Goal: Information Seeking & Learning: Find specific fact

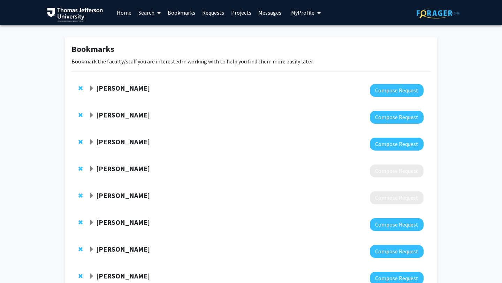
click at [92, 117] on span "Expand Katie Hunzinger Bookmark" at bounding box center [92, 116] width 6 height 6
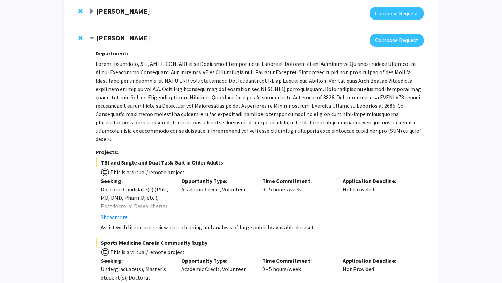
scroll to position [78, 0]
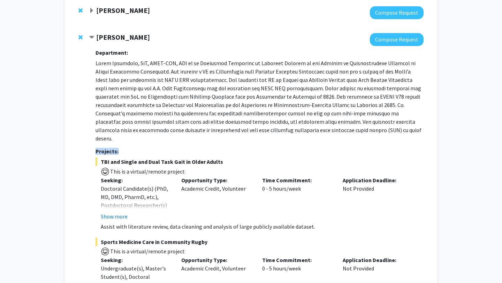
drag, startPoint x: 213, startPoint y: 142, endPoint x: 309, endPoint y: 128, distance: 97.2
click at [309, 128] on div "Department: Projects: TBI and Single and Dual Task Gait in Older Adults This is…" at bounding box center [259, 264] width 328 height 436
click at [309, 128] on p at bounding box center [259, 101] width 328 height 84
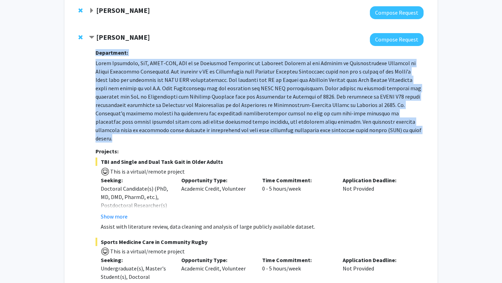
drag, startPoint x: 296, startPoint y: 132, endPoint x: 254, endPoint y: 46, distance: 95.4
click at [254, 46] on div "Department: Projects: TBI and Single and Dual Task Gait in Older Adults This is…" at bounding box center [259, 264] width 328 height 436
click at [269, 117] on p at bounding box center [259, 101] width 328 height 84
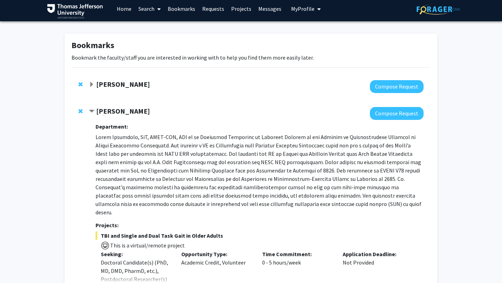
scroll to position [0, 0]
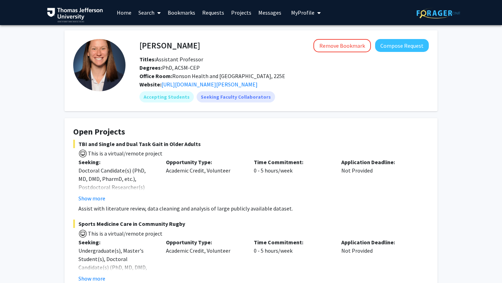
click at [450, 15] on img at bounding box center [438, 13] width 44 height 11
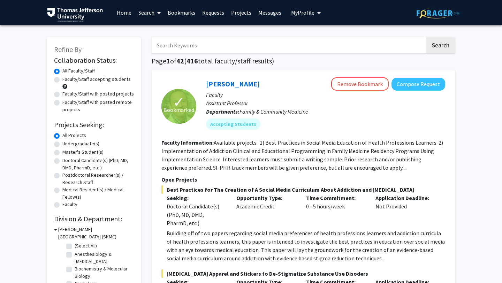
click at [294, 13] on span "My Profile" at bounding box center [302, 12] width 23 height 7
click at [319, 41] on span "View Profile" at bounding box center [334, 40] width 42 height 8
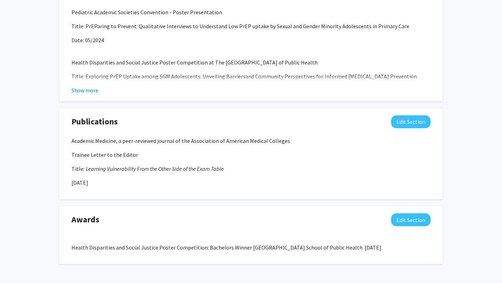
scroll to position [622, 0]
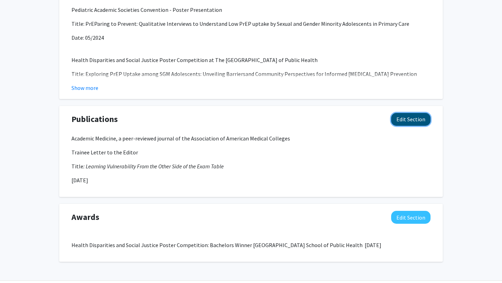
click at [406, 117] on button "Edit Section" at bounding box center [410, 119] width 39 height 13
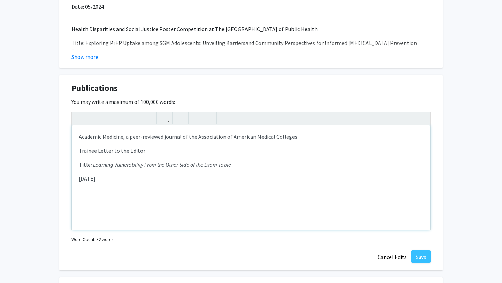
scroll to position [656, 0]
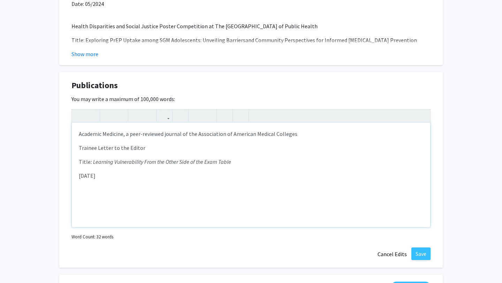
click at [118, 198] on div "Academic Medicine, a peer-reviewed journal of the Association of American Medic…" at bounding box center [251, 175] width 358 height 105
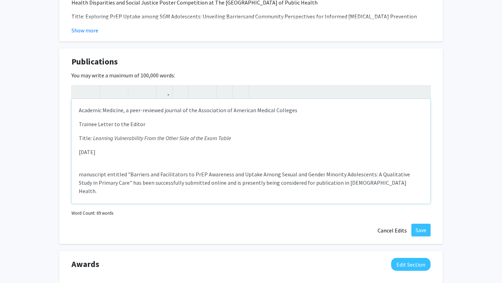
scroll to position [682, 0]
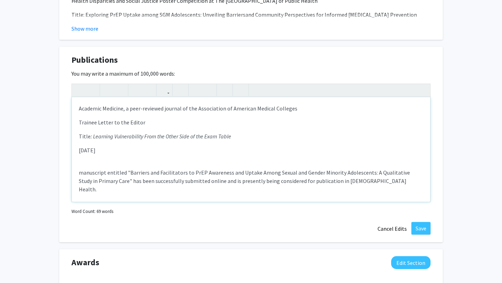
click at [83, 173] on p "manuscript entitled "Barriers and Facilitators to PrEP Awareness and Uptake Amo…" at bounding box center [251, 180] width 344 height 25
click at [122, 173] on p "Manuscript entitled "Barriers and Facilitators to PrEP Awareness and Uptake Amo…" at bounding box center [251, 180] width 344 height 25
click at [145, 174] on p "Manuscript entitled "Barriers and Facilitators to PrEP Awareness and Uptake Amo…" at bounding box center [251, 180] width 344 height 25
drag, startPoint x: 213, startPoint y: 182, endPoint x: 113, endPoint y: 183, distance: 100.0
click at [113, 183] on p "Manuscript entitled "Barriers and Facilitators to PrEP Awareness and Uptake Amo…" at bounding box center [251, 180] width 344 height 25
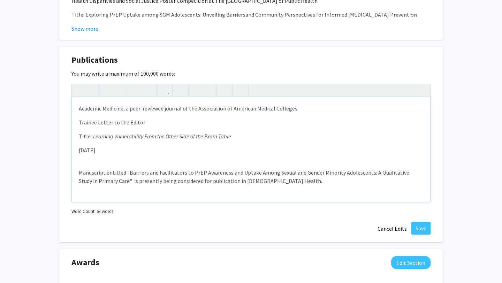
click at [270, 179] on p "Manuscript entitled "Barriers and Facilitators to PrEP Awareness and Uptake Amo…" at bounding box center [251, 176] width 344 height 17
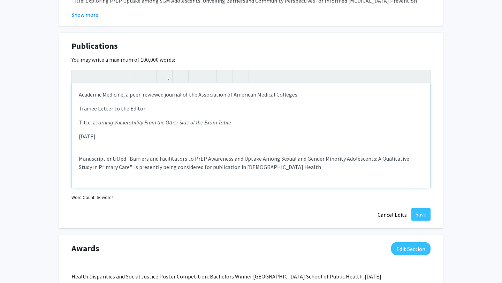
scroll to position [696, 0]
type textarea "<p>Academic Medicine, a peer-reviewed journal of the Association of American Me…"
click at [303, 167] on p "The manuscript entitled "Barriers and Facilitators to PrEP Awareness and Uptake…" at bounding box center [251, 162] width 344 height 17
click at [416, 210] on button "Save" at bounding box center [420, 214] width 19 height 13
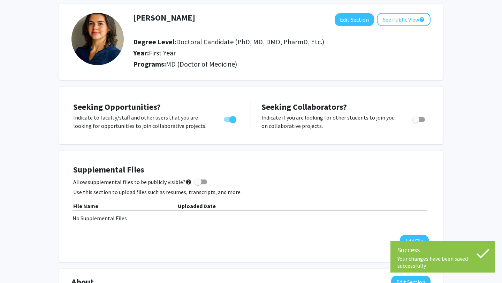
scroll to position [0, 0]
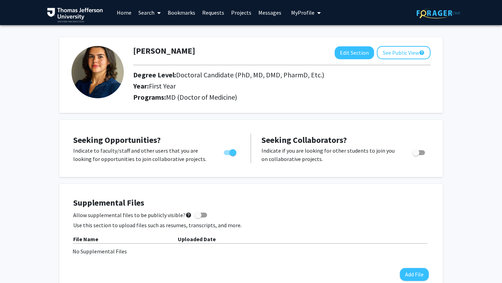
click at [120, 14] on link "Home" at bounding box center [124, 12] width 22 height 24
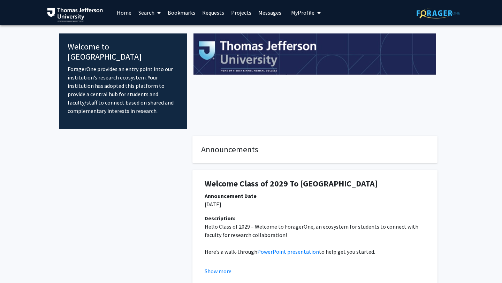
click at [151, 11] on link "Search" at bounding box center [149, 12] width 29 height 24
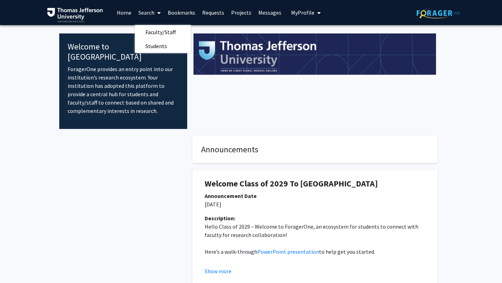
click at [185, 13] on link "Bookmarks" at bounding box center [181, 12] width 34 height 24
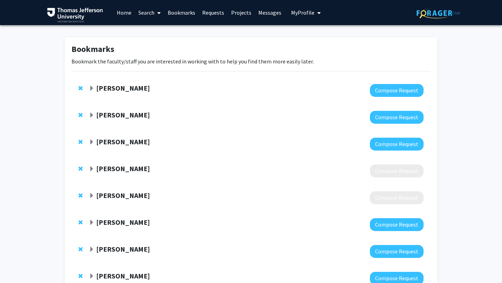
click at [153, 14] on link "Search" at bounding box center [149, 12] width 29 height 24
click at [154, 32] on span "Faculty/Staff" at bounding box center [160, 32] width 51 height 14
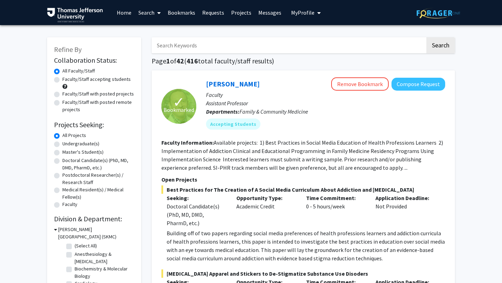
click at [186, 46] on input "Search Keywords" at bounding box center [289, 45] width 274 height 16
type input "p"
type input "rehab"
click at [426, 37] on button "Search" at bounding box center [440, 45] width 29 height 16
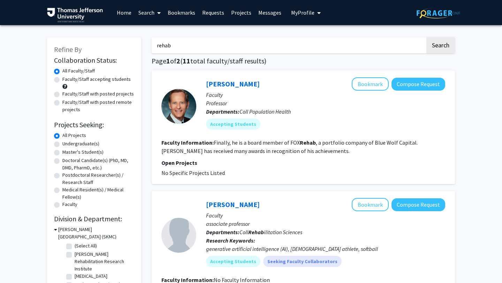
click at [62, 80] on label "Faculty/Staff accepting students" at bounding box center [96, 79] width 68 height 7
click at [62, 80] on input "Faculty/Staff accepting students" at bounding box center [64, 78] width 5 height 5
radio input "true"
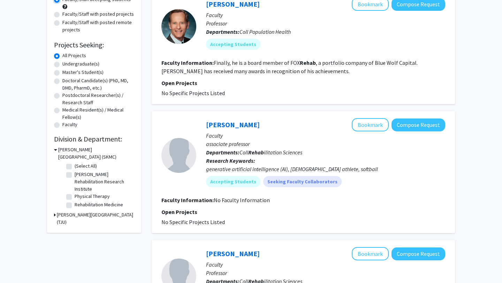
scroll to position [83, 0]
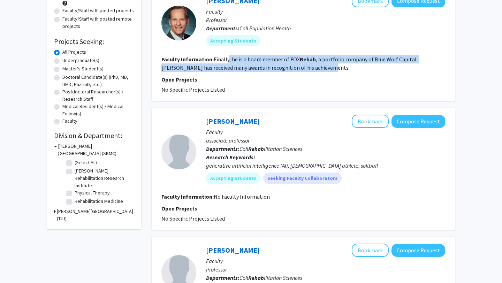
drag, startPoint x: 241, startPoint y: 72, endPoint x: 227, endPoint y: 55, distance: 22.3
click at [227, 55] on fg-search-faculty "[PERSON_NAME] Bookmark Compose Request Faculty Professor Departments: Coll Popu…" at bounding box center [303, 44] width 284 height 100
click at [227, 55] on section "Faculty Information: Finally, he is a board member of FOX Rehab , a portfolio c…" at bounding box center [303, 63] width 284 height 17
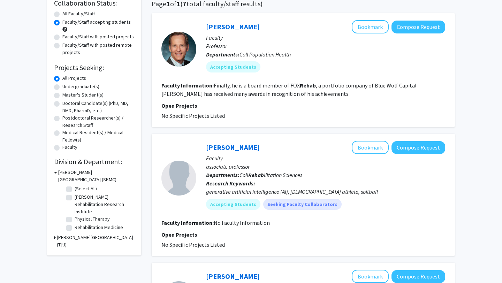
scroll to position [56, 0]
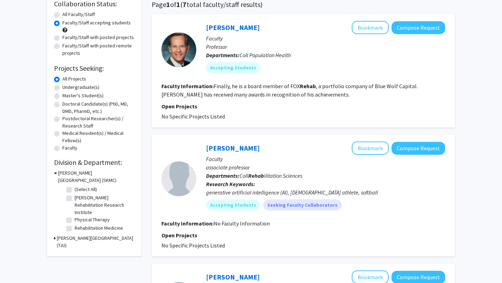
drag, startPoint x: 230, startPoint y: 106, endPoint x: 238, endPoint y: 108, distance: 8.0
click at [238, 108] on p "Open Projects" at bounding box center [303, 106] width 284 height 8
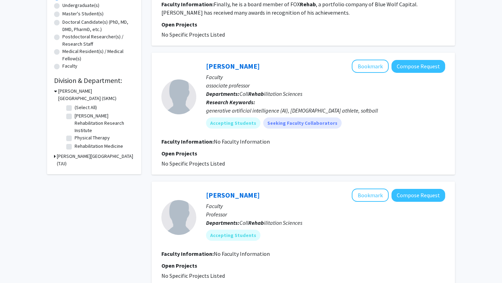
scroll to position [141, 0]
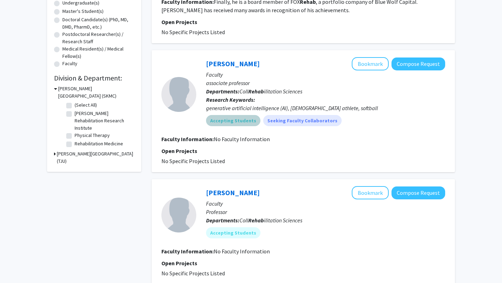
drag, startPoint x: 359, startPoint y: 124, endPoint x: 394, endPoint y: 148, distance: 42.2
click at [394, 148] on fg-search-faculty "[PERSON_NAME] Bookmark Compose Request Faculty associate professor Departments:…" at bounding box center [303, 111] width 284 height 108
click at [394, 148] on p "Open Projects" at bounding box center [303, 151] width 284 height 8
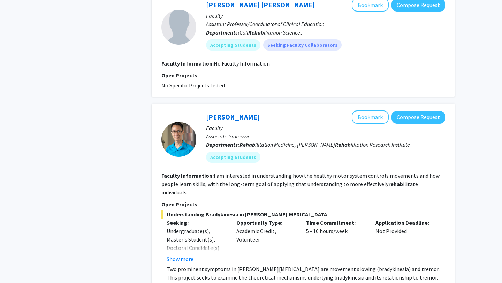
scroll to position [445, 0]
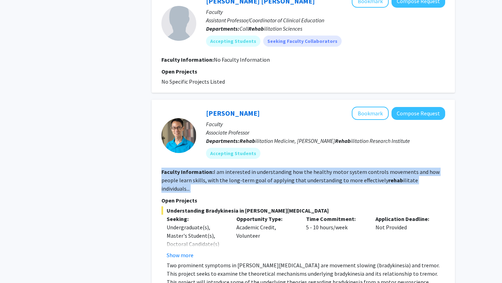
drag, startPoint x: 281, startPoint y: 187, endPoint x: 274, endPoint y: 167, distance: 22.2
click at [274, 167] on fg-search-faculty "[PERSON_NAME] Bookmark Compose Request Faculty Associate Professor Departments:…" at bounding box center [303, 262] width 284 height 311
click at [276, 176] on fg-read-more "I am interested in understanding how the healthy motor system controls movement…" at bounding box center [300, 180] width 278 height 24
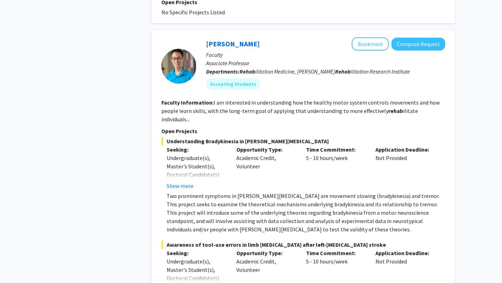
scroll to position [518, 0]
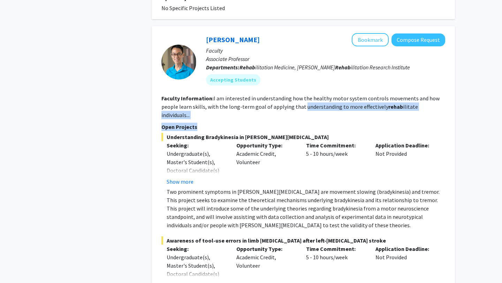
drag, startPoint x: 294, startPoint y: 115, endPoint x: 299, endPoint y: 110, distance: 6.9
click at [299, 110] on fg-search-faculty "[PERSON_NAME] Bookmark Compose Request Faculty Associate Professor Departments:…" at bounding box center [303, 188] width 284 height 311
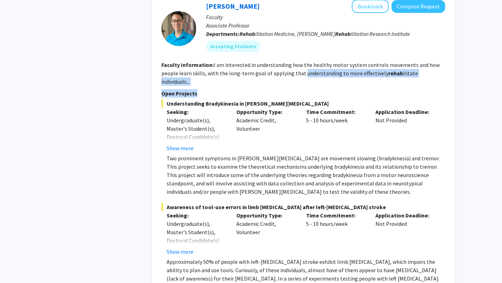
scroll to position [560, 0]
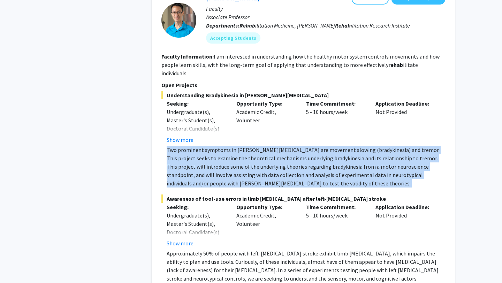
drag, startPoint x: 300, startPoint y: 179, endPoint x: 277, endPoint y: 137, distance: 48.3
click at [277, 137] on fg-project-list "Understanding Bradykinesia in [PERSON_NAME][MEDICAL_DATA] Seeking: Undergraduat…" at bounding box center [303, 196] width 284 height 211
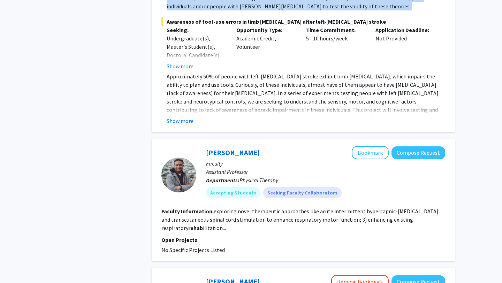
scroll to position [739, 0]
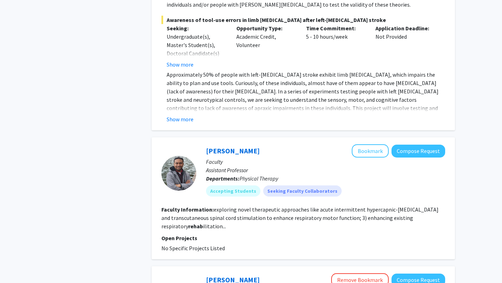
drag, startPoint x: 270, startPoint y: 221, endPoint x: 277, endPoint y: 223, distance: 7.6
click at [277, 223] on fg-search-faculty "[PERSON_NAME] Bookmark Compose Request Faculty Assistant Professor Departments:…" at bounding box center [303, 198] width 284 height 108
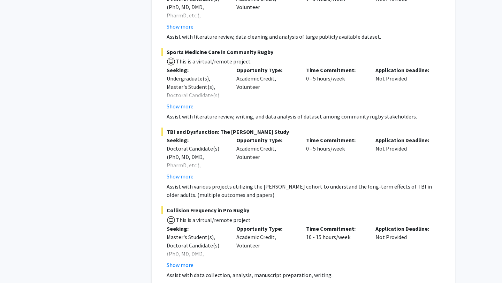
scroll to position [1207, 0]
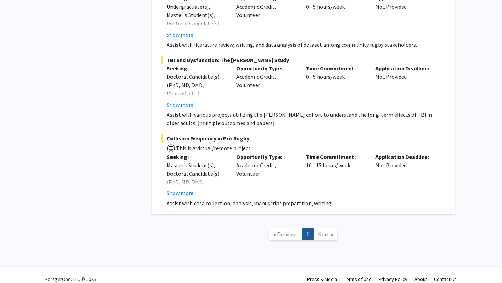
click at [322, 231] on span "Next »" at bounding box center [325, 234] width 15 height 7
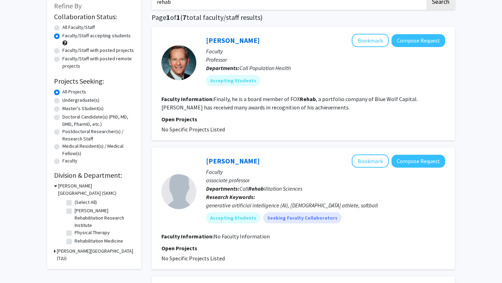
scroll to position [0, 0]
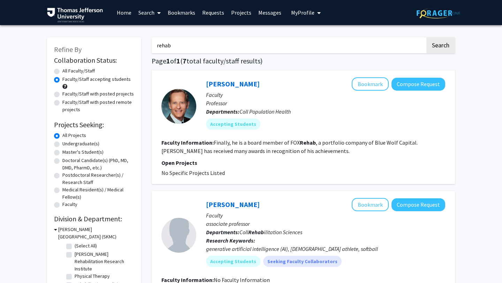
click at [62, 95] on label "Faculty/Staff with posted projects" at bounding box center [97, 93] width 71 height 7
click at [62, 95] on input "Faculty/Staff with posted projects" at bounding box center [64, 92] width 5 height 5
radio input "true"
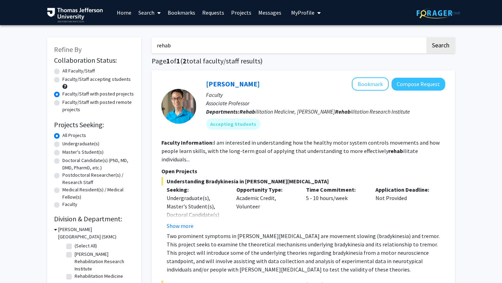
drag, startPoint x: 187, startPoint y: 47, endPoint x: 134, endPoint y: 47, distance: 53.0
click at [451, 44] on button "Search" at bounding box center [440, 45] width 29 height 16
radio input "true"
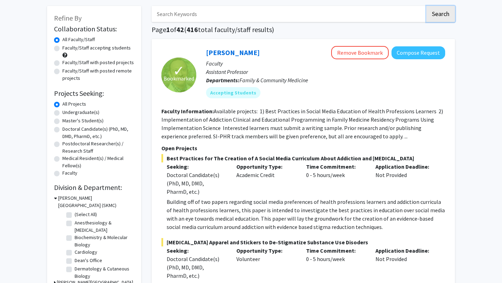
scroll to position [31, 0]
click at [62, 49] on label "Faculty/Staff accepting students" at bounding box center [96, 48] width 68 height 7
click at [62, 49] on input "Faculty/Staff accepting students" at bounding box center [64, 47] width 5 height 5
radio input "true"
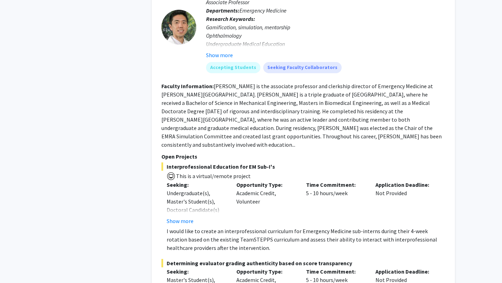
scroll to position [1896, 0]
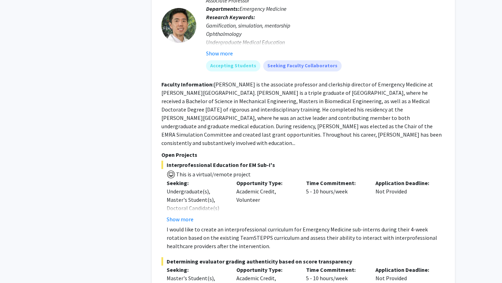
drag, startPoint x: 401, startPoint y: 135, endPoint x: 409, endPoint y: 137, distance: 8.5
click at [409, 137] on section "Faculty Information: [PERSON_NAME] is the associate professor and clerkship dir…" at bounding box center [303, 113] width 284 height 67
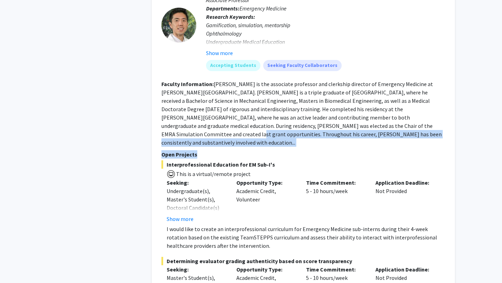
drag, startPoint x: 346, startPoint y: 145, endPoint x: 369, endPoint y: 131, distance: 27.2
click at [369, 125] on fg-search-faculty "[PERSON_NAME] Bookmark Compose Request Faculty Associate Professor Departments:…" at bounding box center [303, 260] width 284 height 572
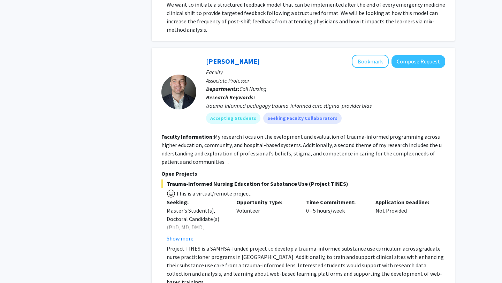
scroll to position [2411, 0]
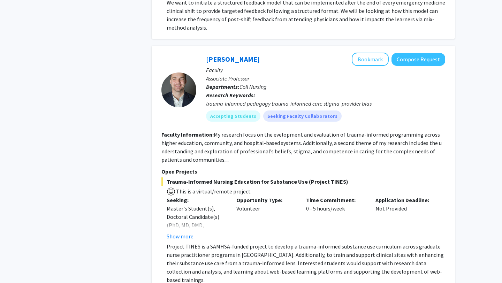
drag, startPoint x: 261, startPoint y: 154, endPoint x: 279, endPoint y: 154, distance: 18.1
click at [279, 154] on section "Faculty Information: My research focus on the evelopment and evaluation of trau…" at bounding box center [303, 146] width 284 height 33
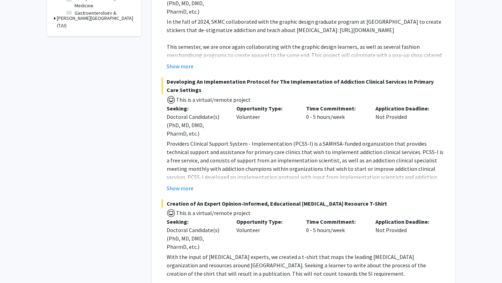
scroll to position [0, 0]
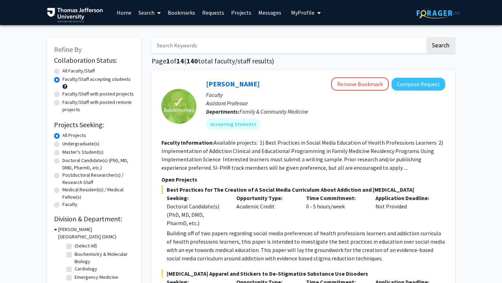
click at [221, 44] on input "Search Keywords" at bounding box center [289, 45] width 274 height 16
type input "[PERSON_NAME]"
click at [426, 37] on button "Search" at bounding box center [440, 45] width 29 height 16
radio input "true"
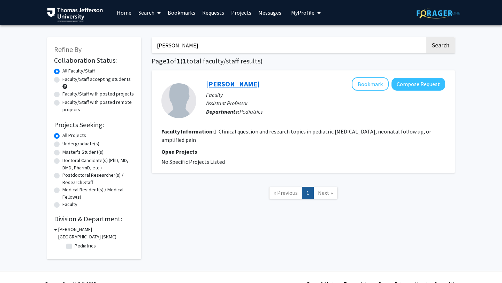
click at [239, 81] on link "[PERSON_NAME]" at bounding box center [233, 83] width 54 height 9
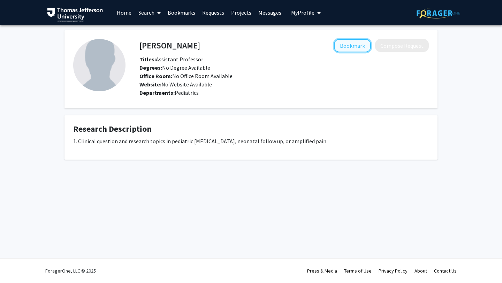
click at [355, 47] on button "Bookmark" at bounding box center [352, 45] width 37 height 13
click at [122, 11] on link "Home" at bounding box center [124, 12] width 22 height 24
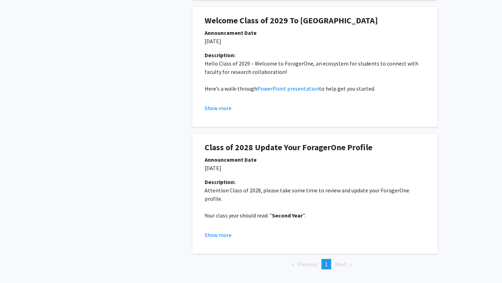
scroll to position [183, 0]
